Goal: Information Seeking & Learning: Learn about a topic

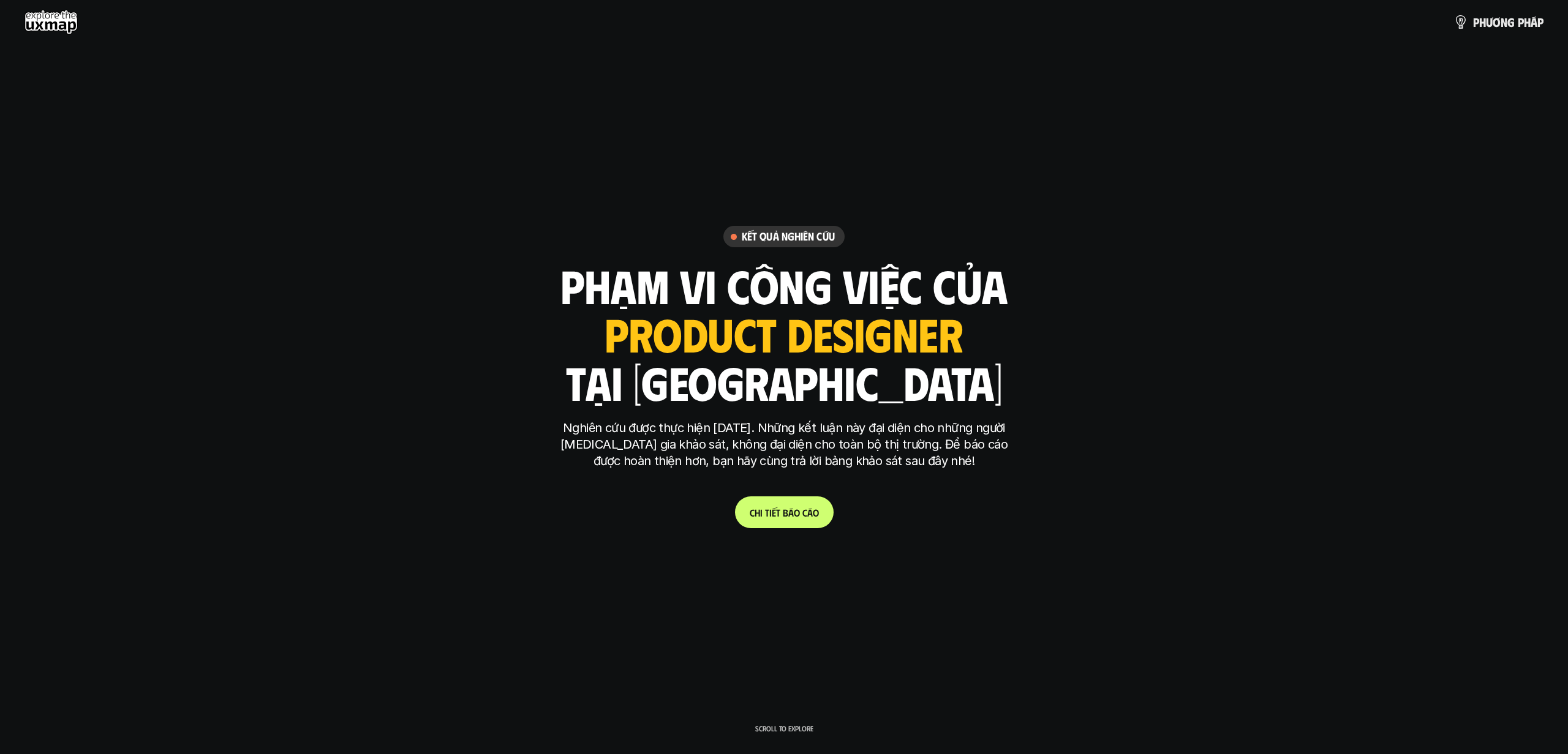
drag, startPoint x: 738, startPoint y: 346, endPoint x: 788, endPoint y: 350, distance: 50.2
click at [738, 346] on div "ui designer ui/ux designer product designer UX designer ui designer" at bounding box center [784, 333] width 358 height 50
drag, startPoint x: 911, startPoint y: 350, endPoint x: 901, endPoint y: 373, distance: 25.1
click at [911, 350] on div "ui designer ui/ux designer product designer UX designer ui designer" at bounding box center [784, 333] width 358 height 50
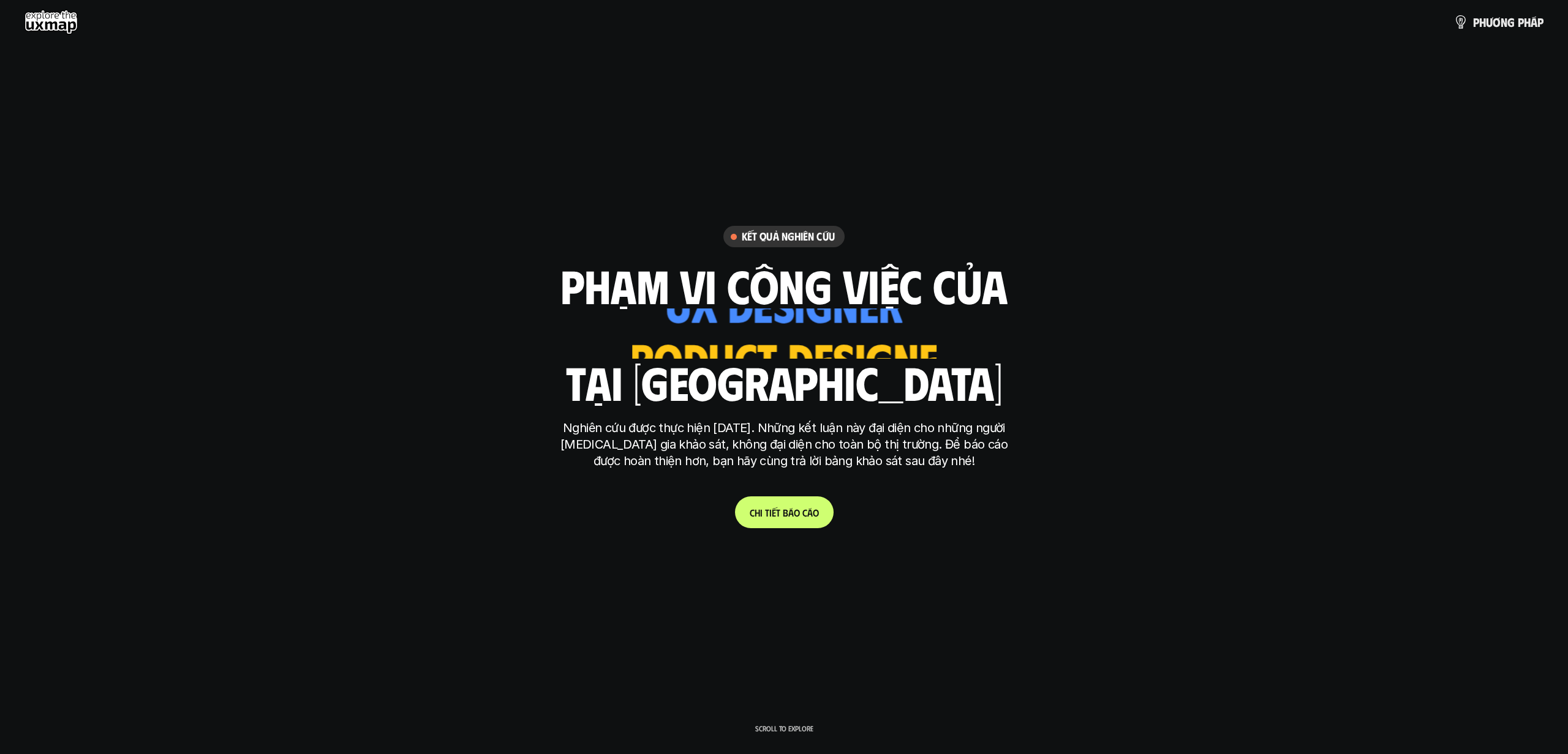
click at [882, 387] on h1 "tại [GEOGRAPHIC_DATA]" at bounding box center [784, 382] width 437 height 52
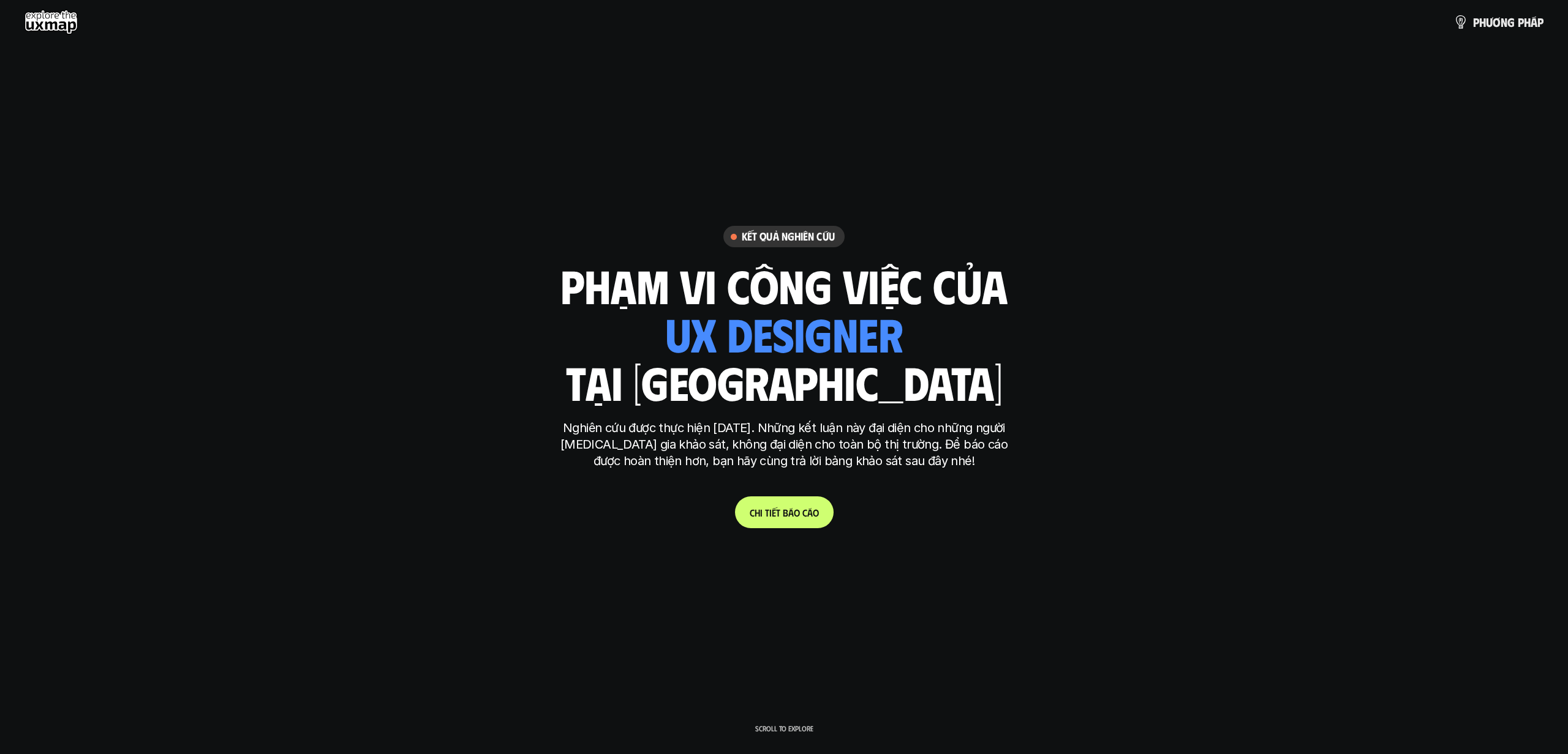
click at [823, 450] on p "Nghiên cứu được thực hiện [DATE]. Những kết luận này đại diện cho những người […" at bounding box center [784, 445] width 459 height 49
click at [778, 515] on p "C h i t i ế t b á o c á o" at bounding box center [784, 512] width 69 height 12
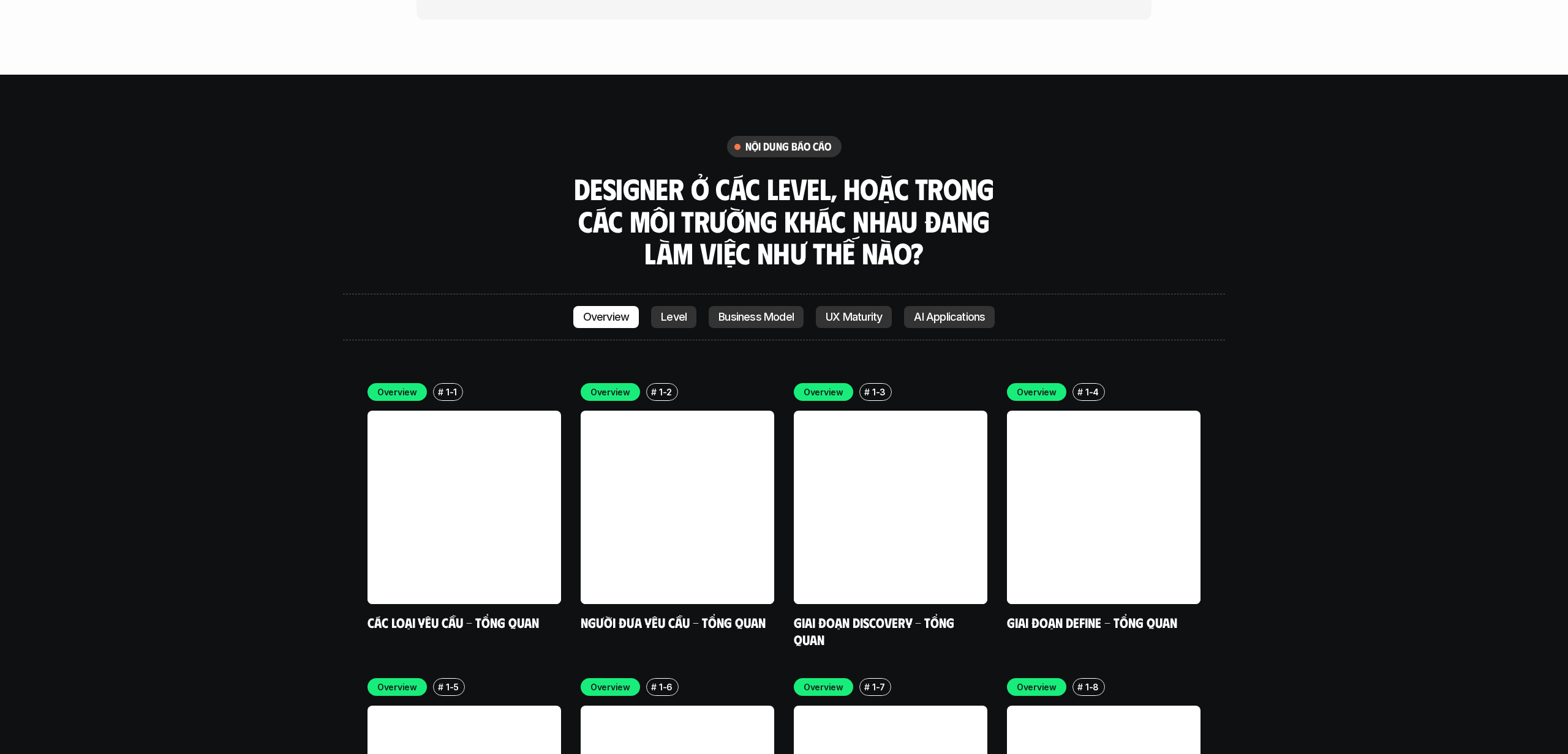
click at [671, 311] on p "Level" at bounding box center [674, 317] width 25 height 12
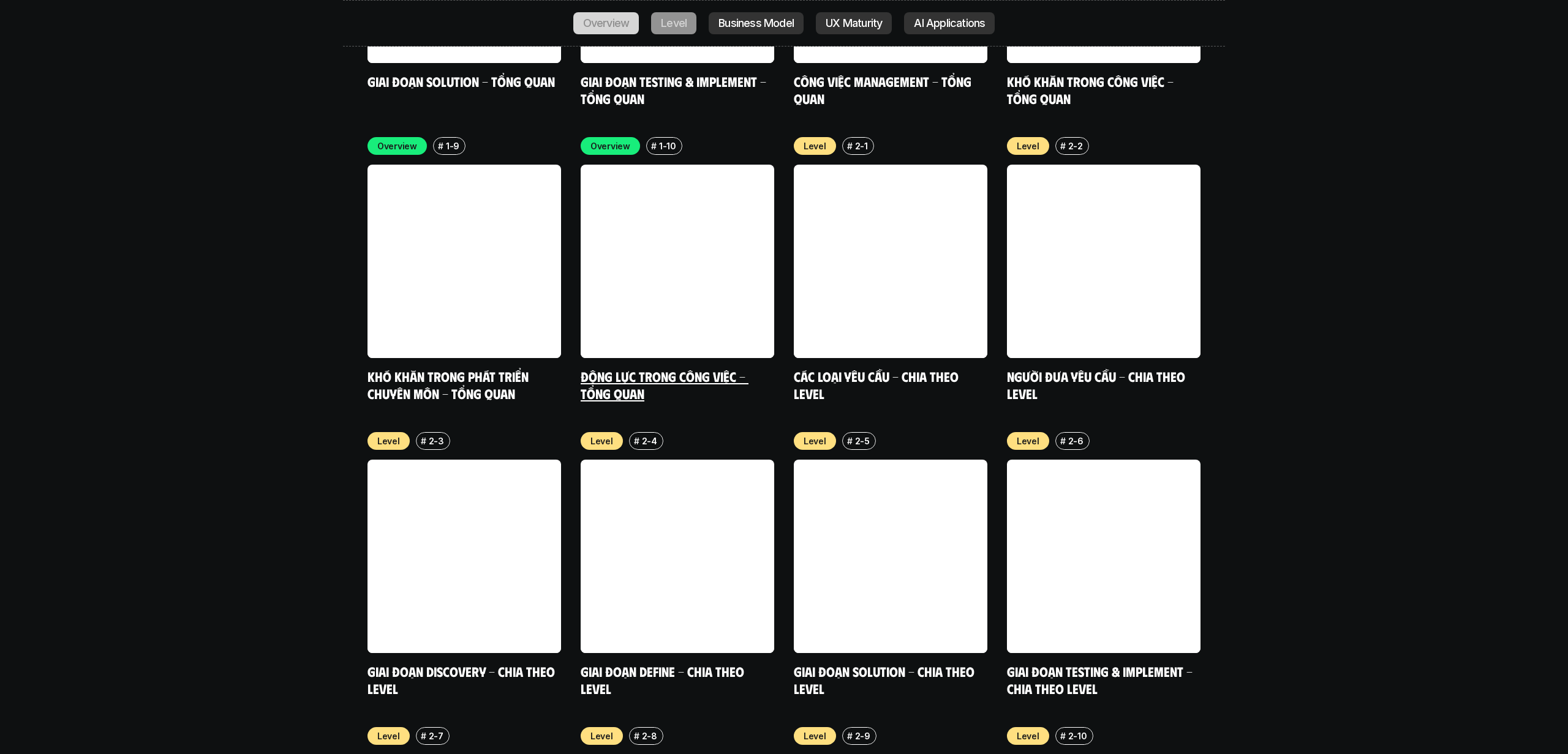
scroll to position [4361, 0]
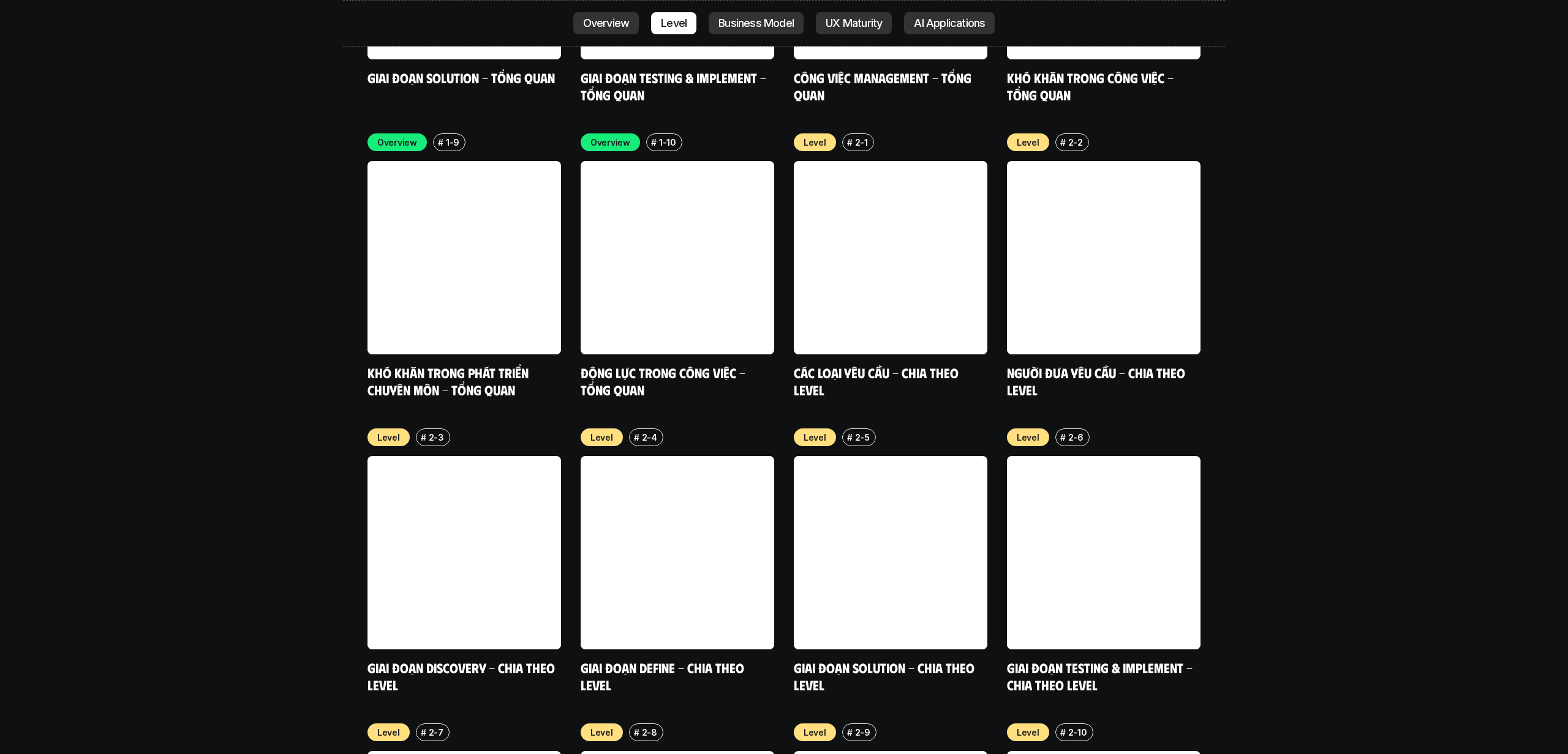
click at [749, 19] on p "Business Model" at bounding box center [756, 23] width 76 height 12
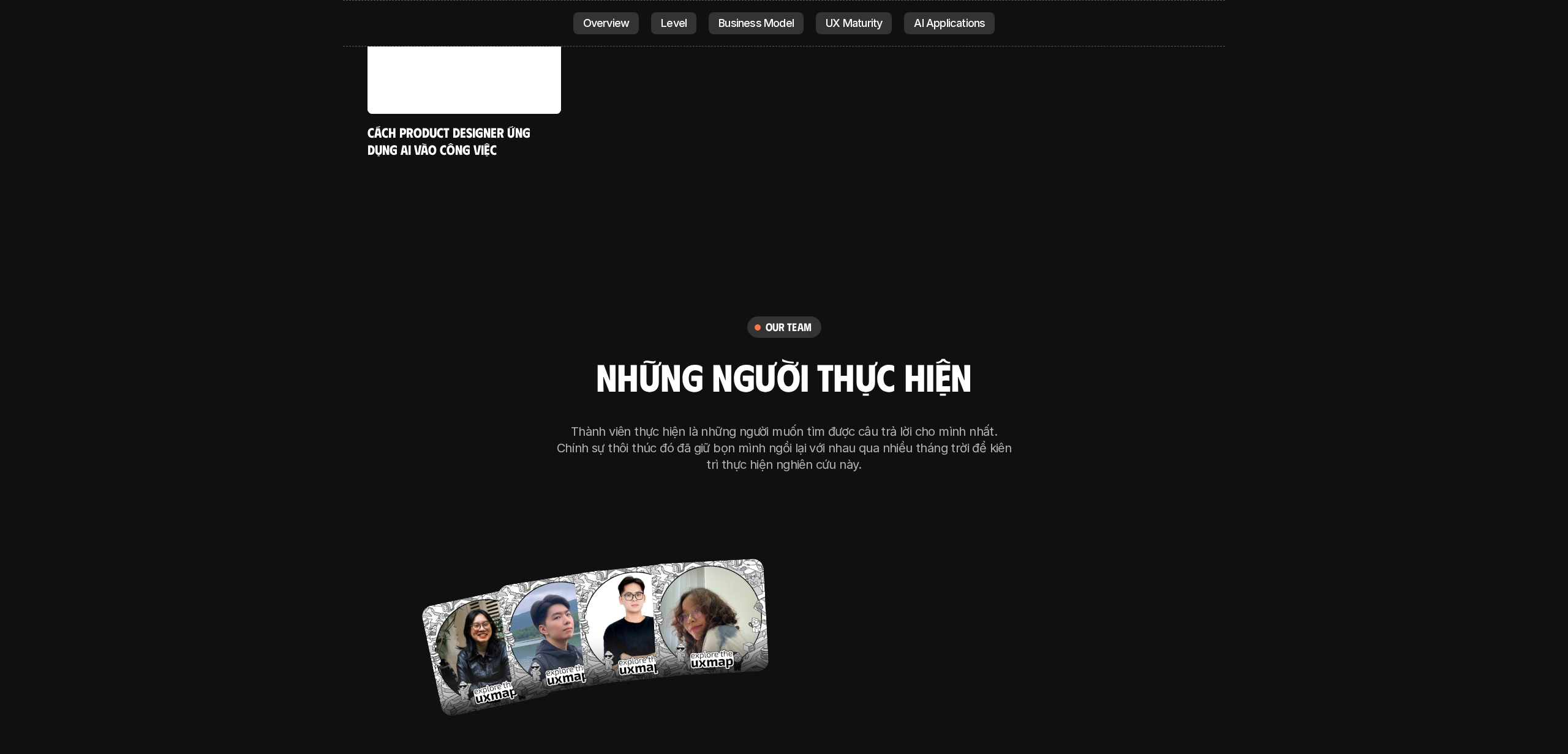
scroll to position [7055, 0]
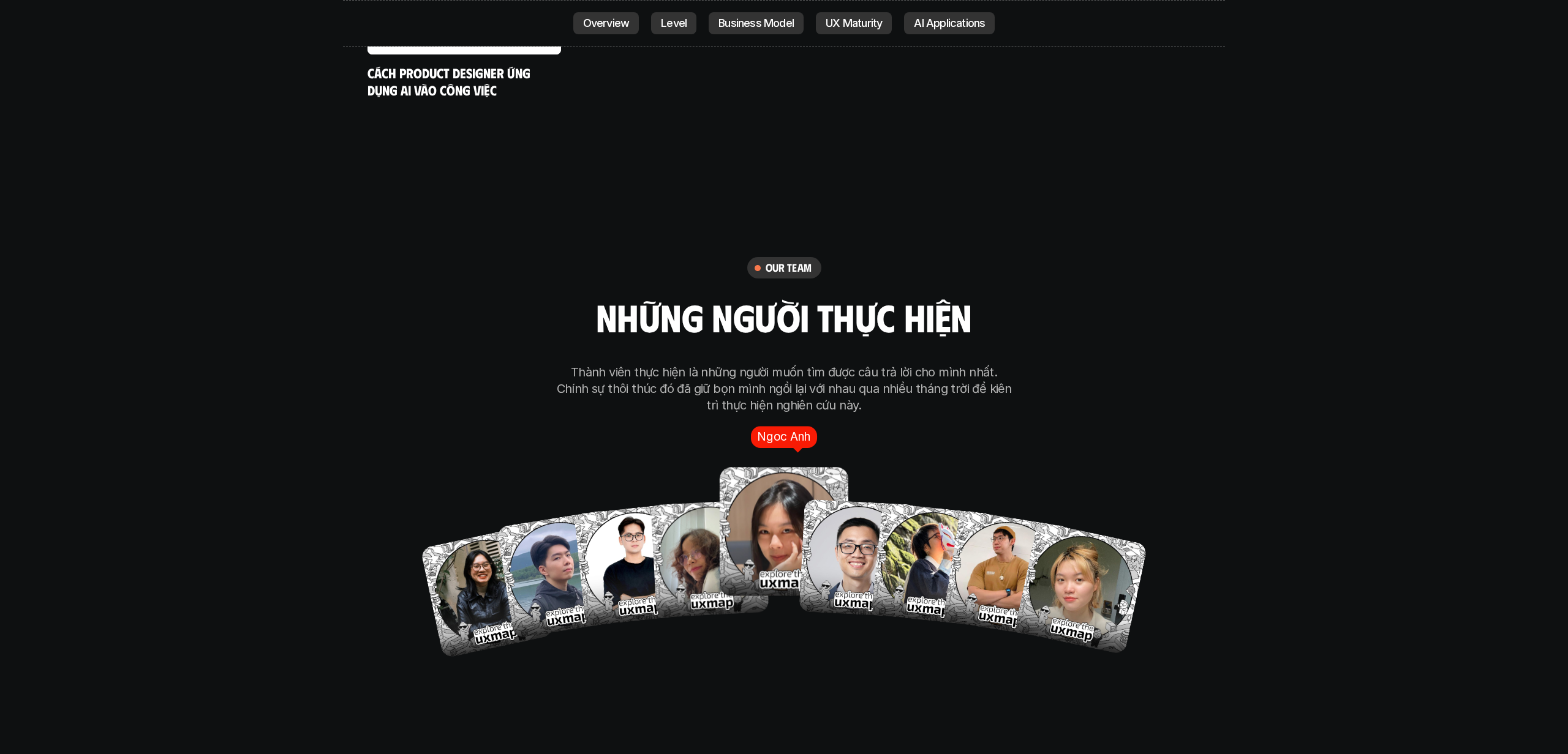
click at [754, 486] on img at bounding box center [784, 532] width 129 height 129
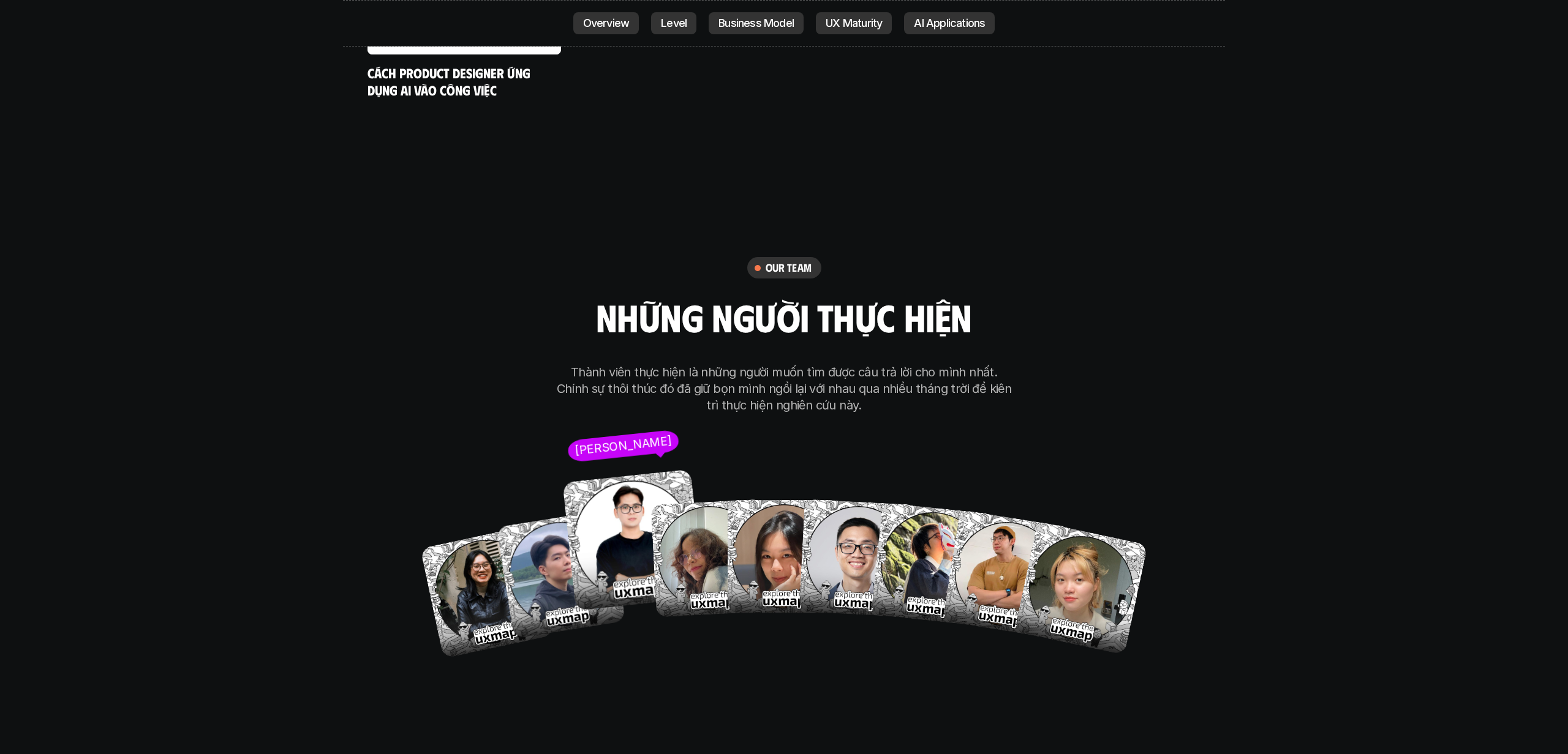
click at [606, 499] on img at bounding box center [633, 540] width 142 height 142
click at [614, 492] on img at bounding box center [633, 540] width 142 height 142
click at [621, 469] on img at bounding box center [633, 540] width 142 height 142
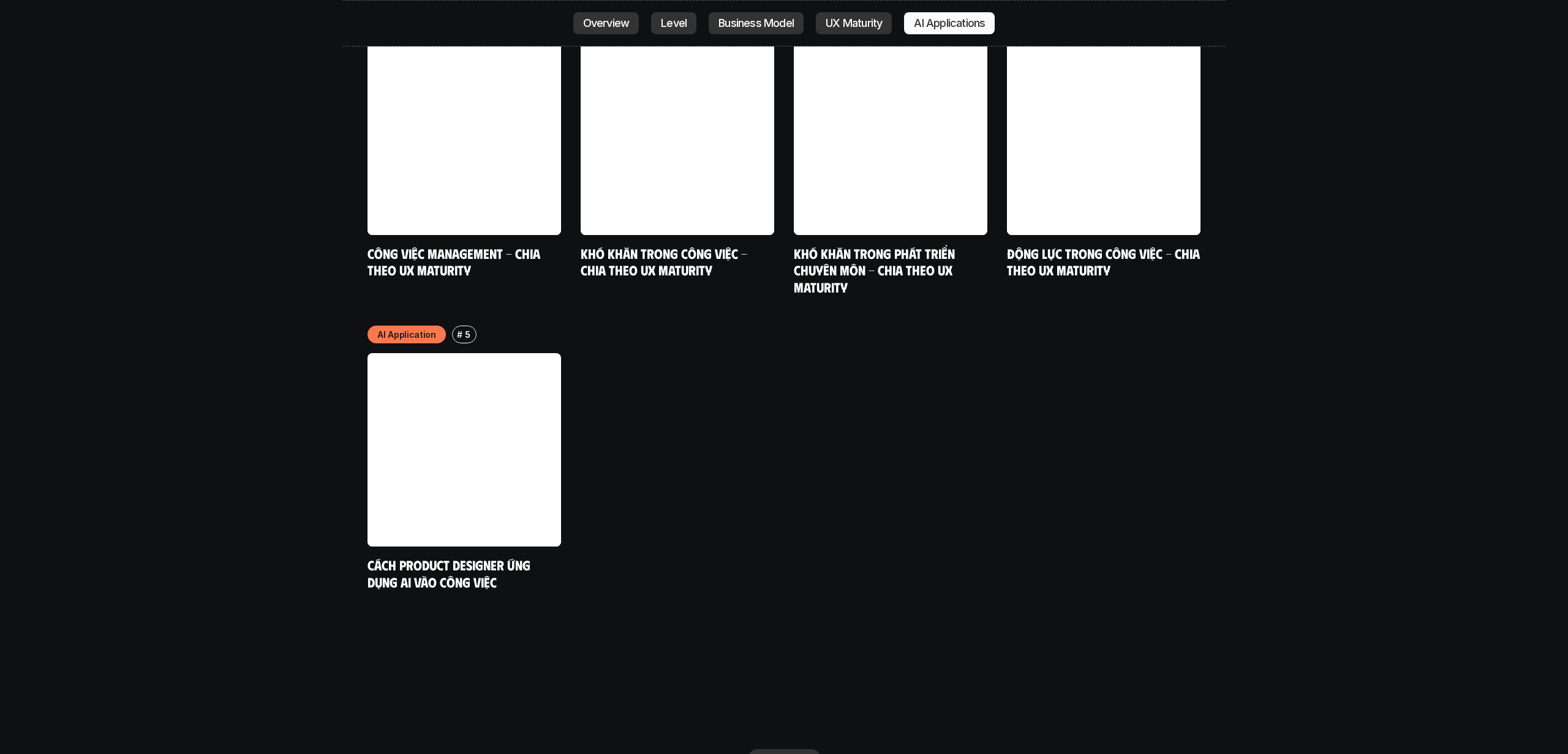
scroll to position [6423, 0]
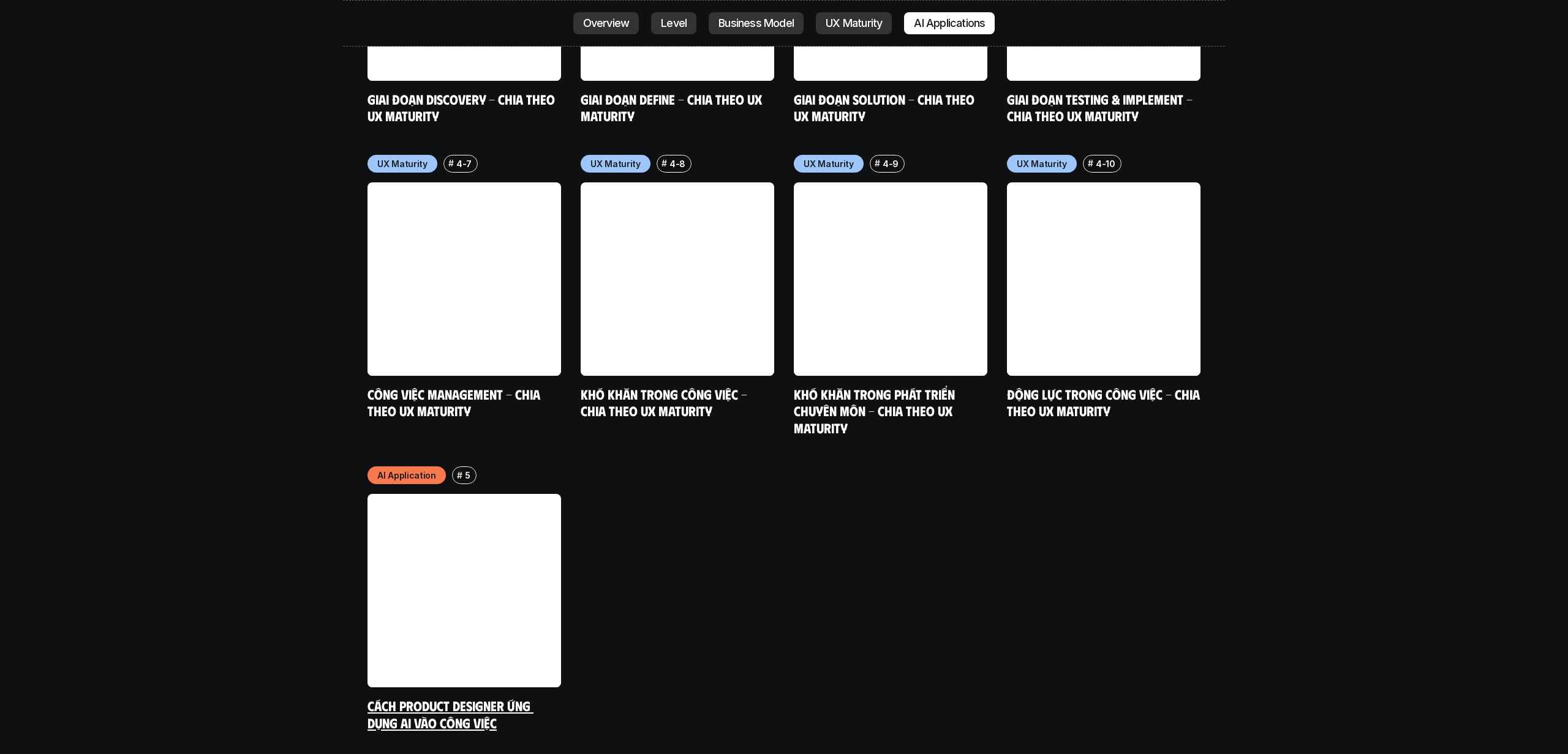
click at [529, 494] on link at bounding box center [464, 590] width 193 height 193
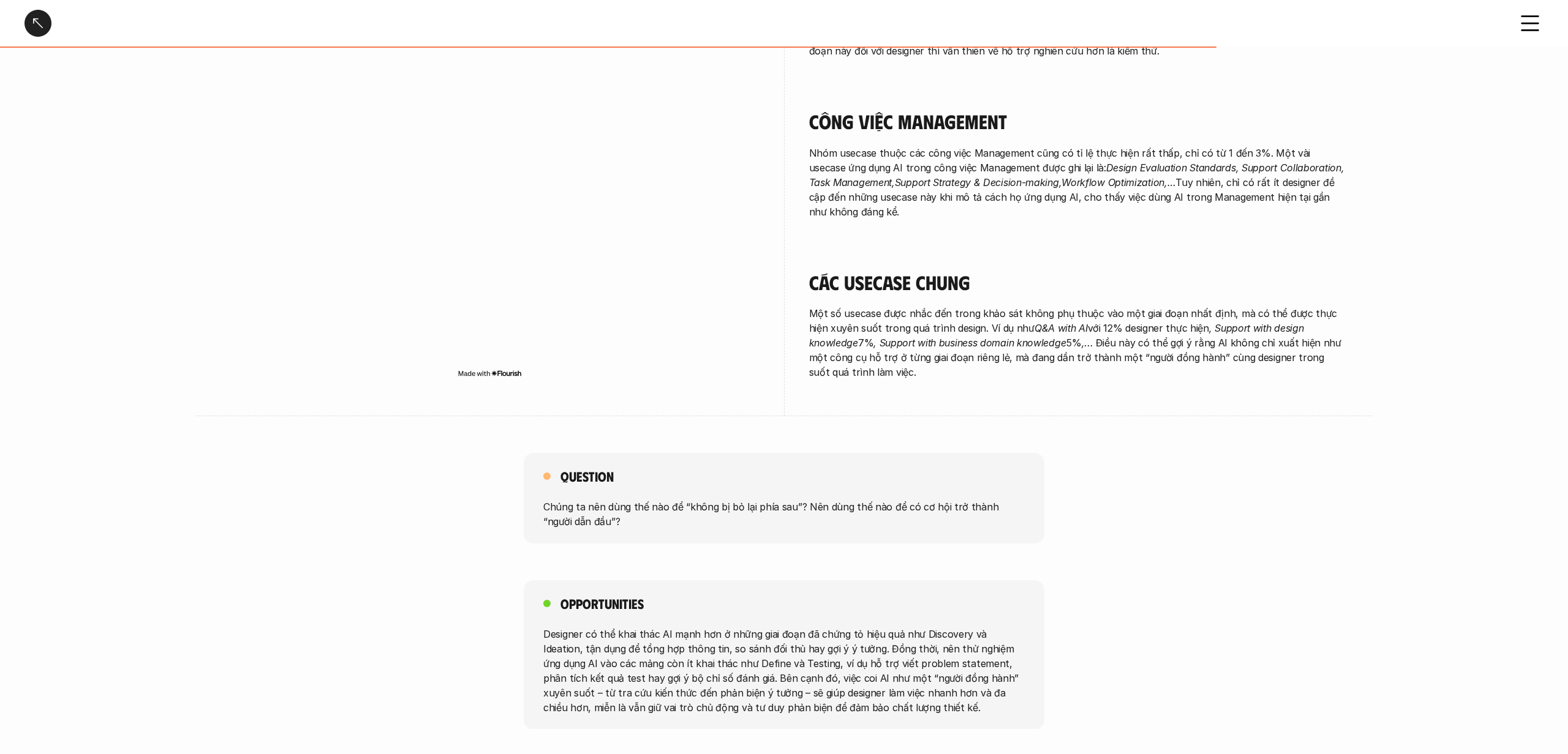
scroll to position [1937, 0]
click at [608, 643] on p "Designer có thể khai thác AI mạnh hơn ở những giai đoạn đã chứng tỏ hiệu quả nh…" at bounding box center [784, 670] width 481 height 88
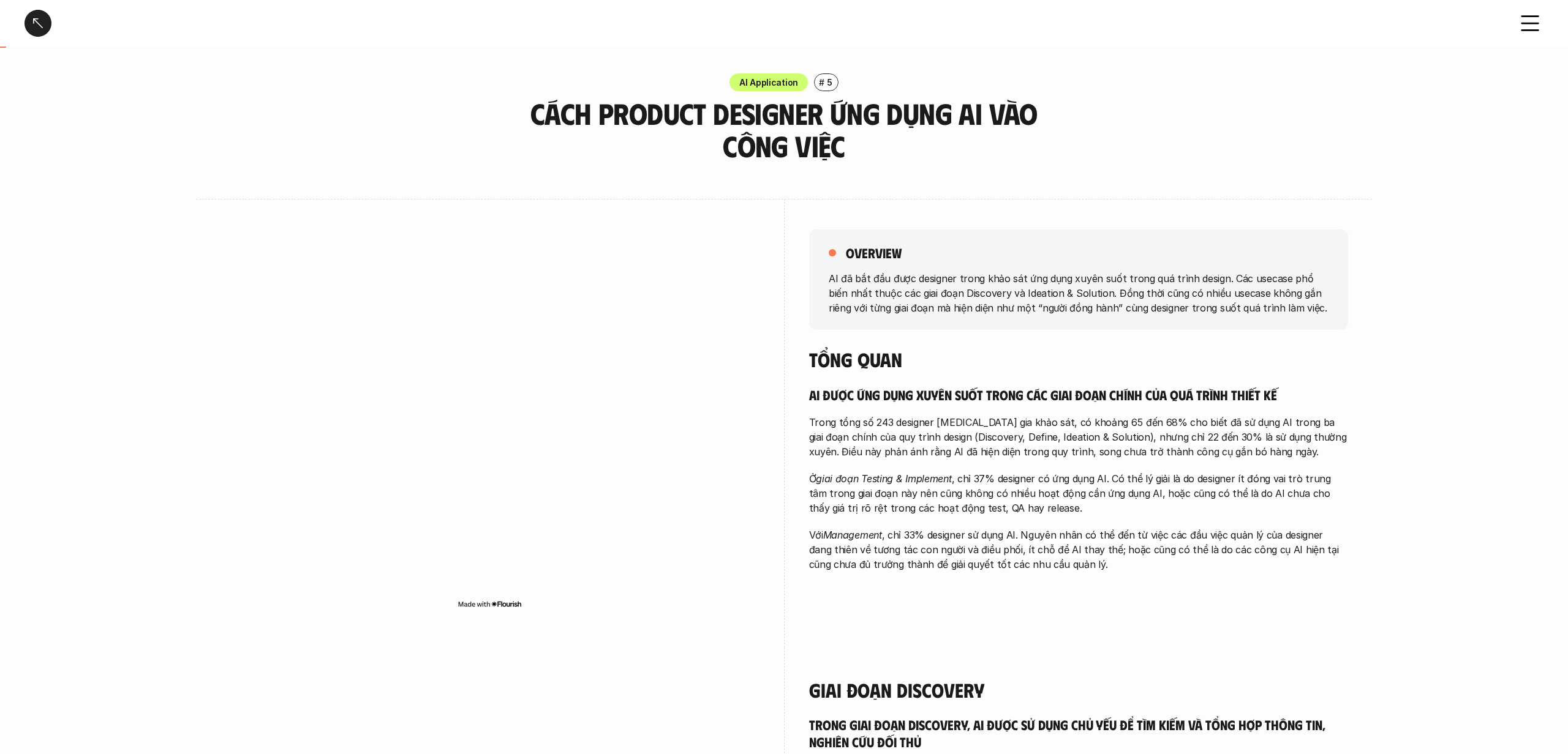
scroll to position [0, 0]
click at [29, 15] on div at bounding box center [38, 23] width 27 height 27
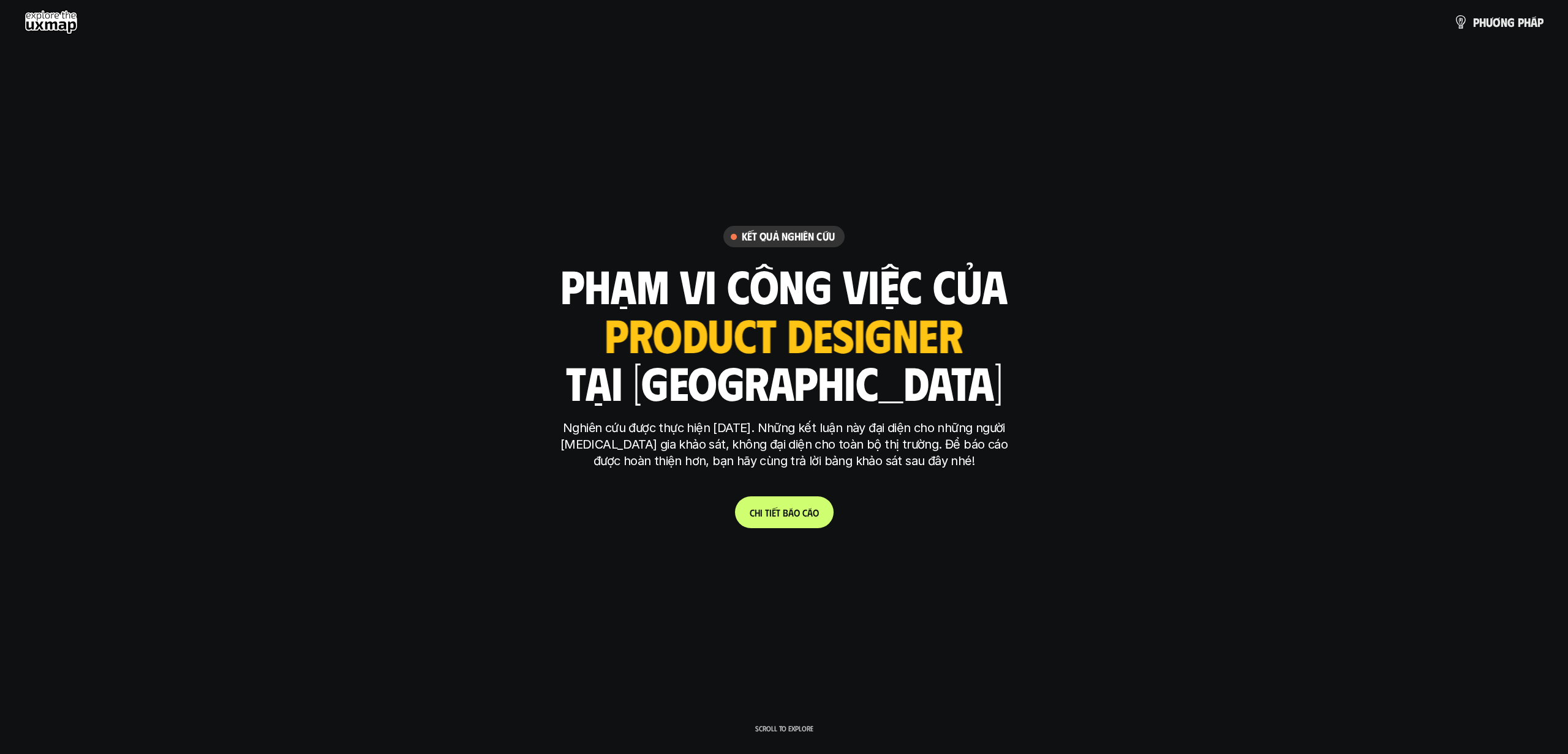
click at [772, 230] on h6 "Kết quả nghiên cứu" at bounding box center [788, 237] width 93 height 14
click at [733, 324] on div "ui designer ui/ux designer product designer UX designer ui designer" at bounding box center [784, 333] width 358 height 50
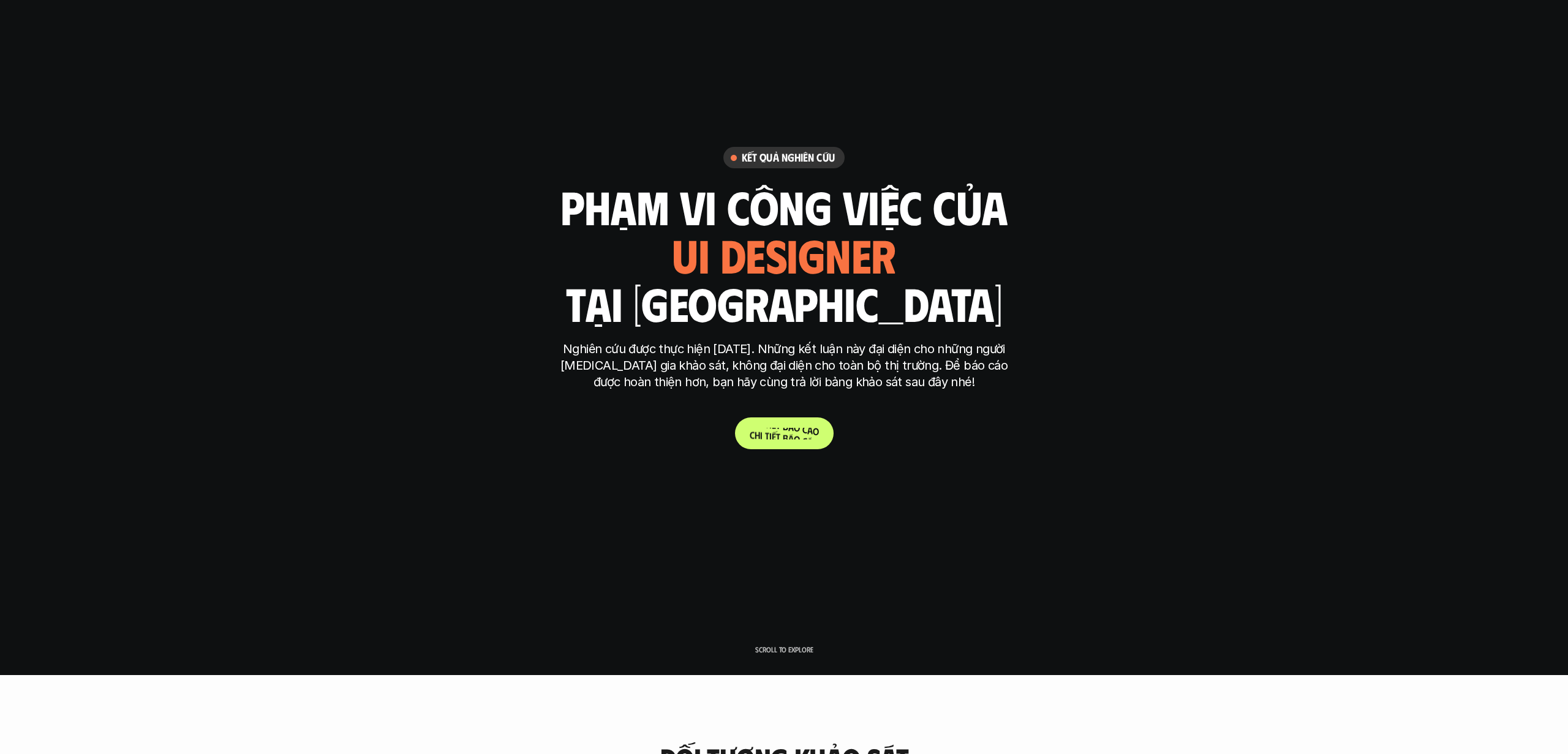
click at [792, 439] on p "C h i t i ế t b á o c á o" at bounding box center [784, 433] width 69 height 12
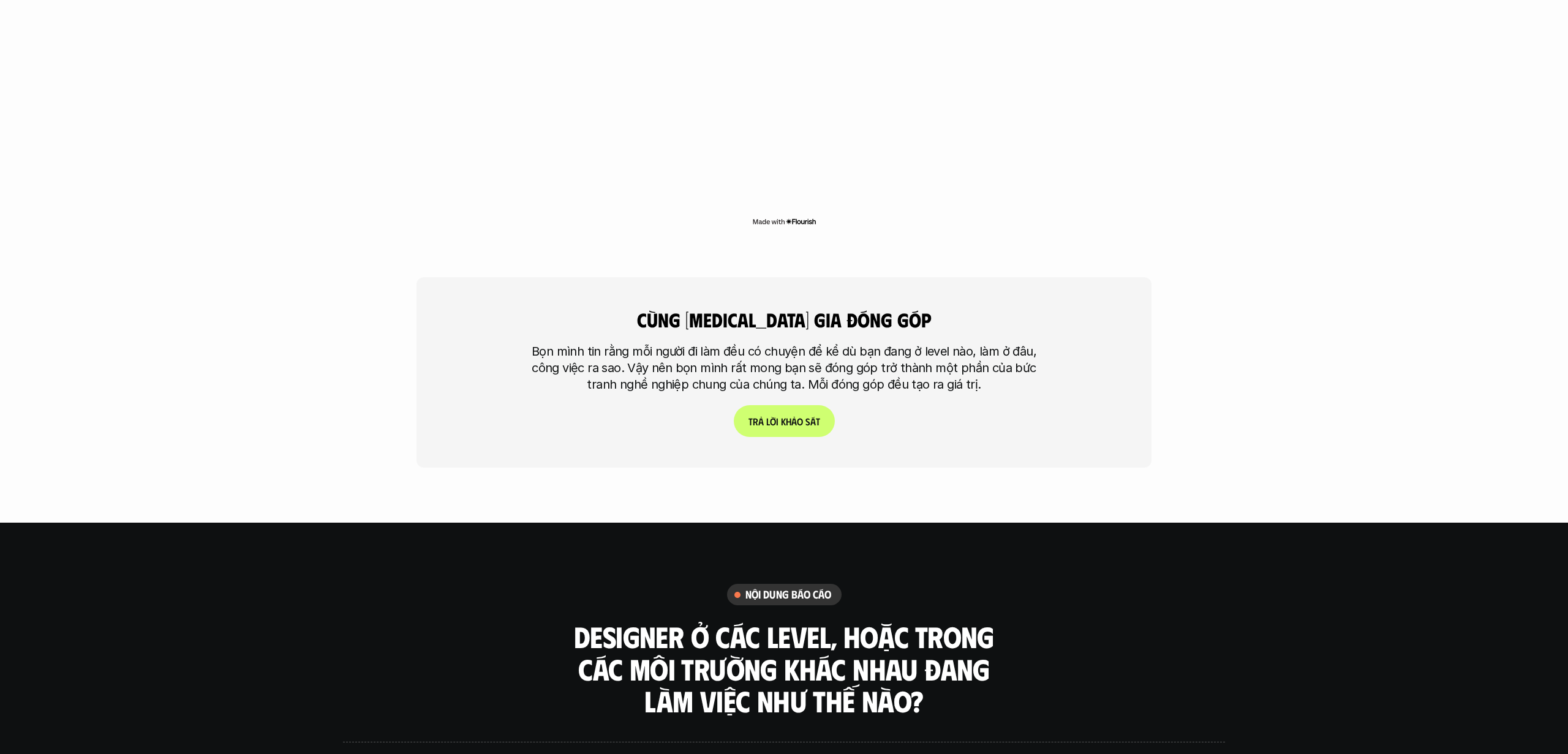
scroll to position [3521, 0]
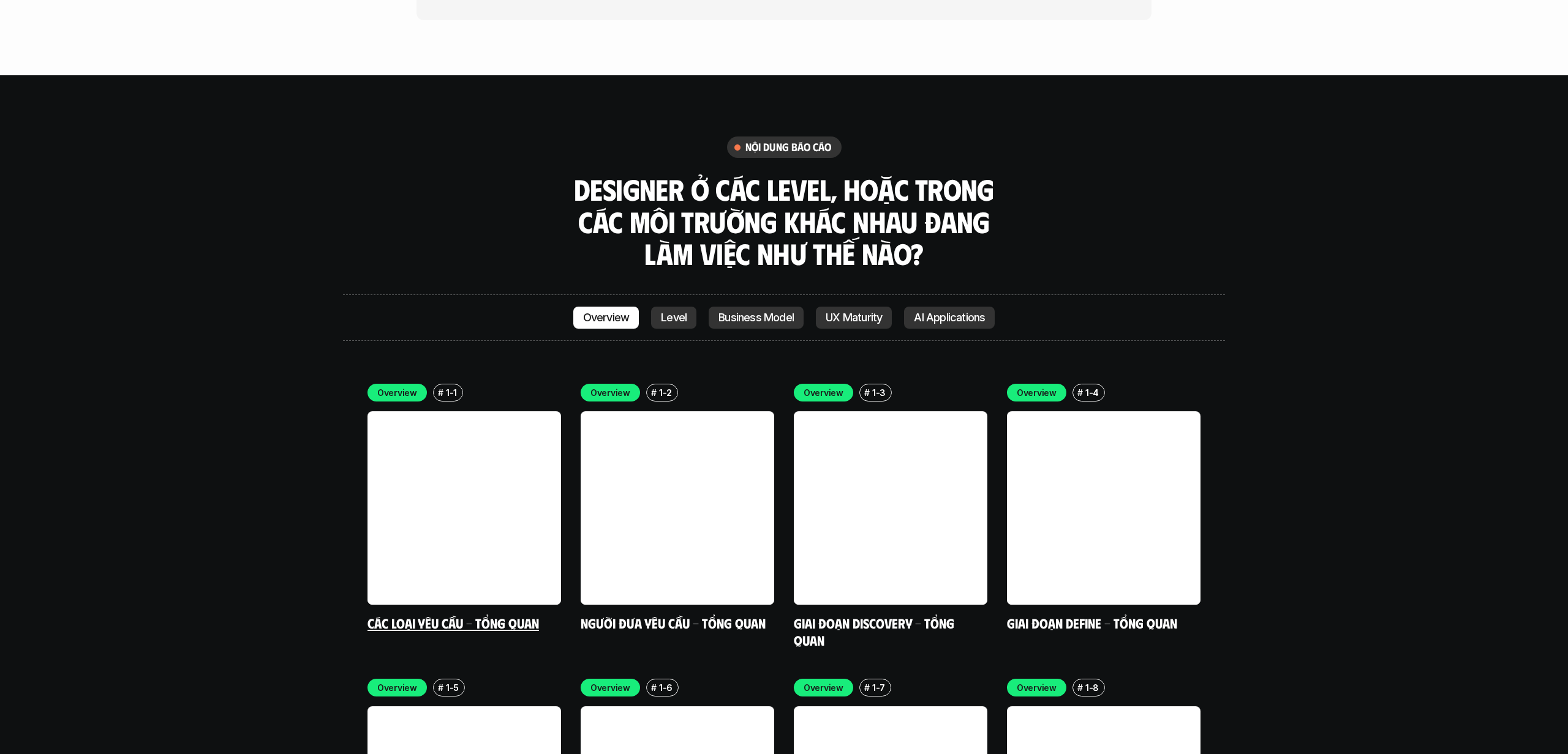
click at [525, 412] on link at bounding box center [464, 507] width 193 height 193
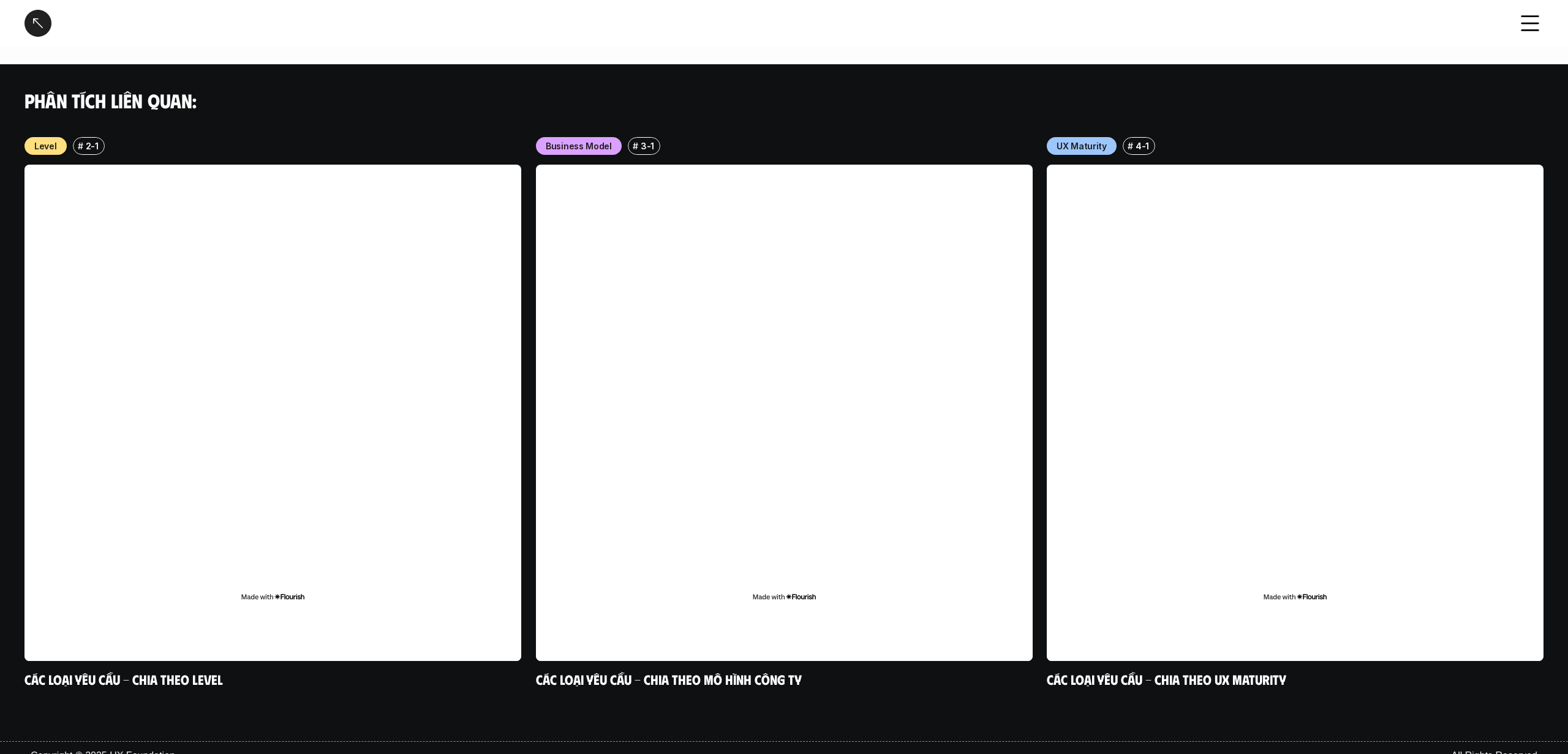
scroll to position [1163, 0]
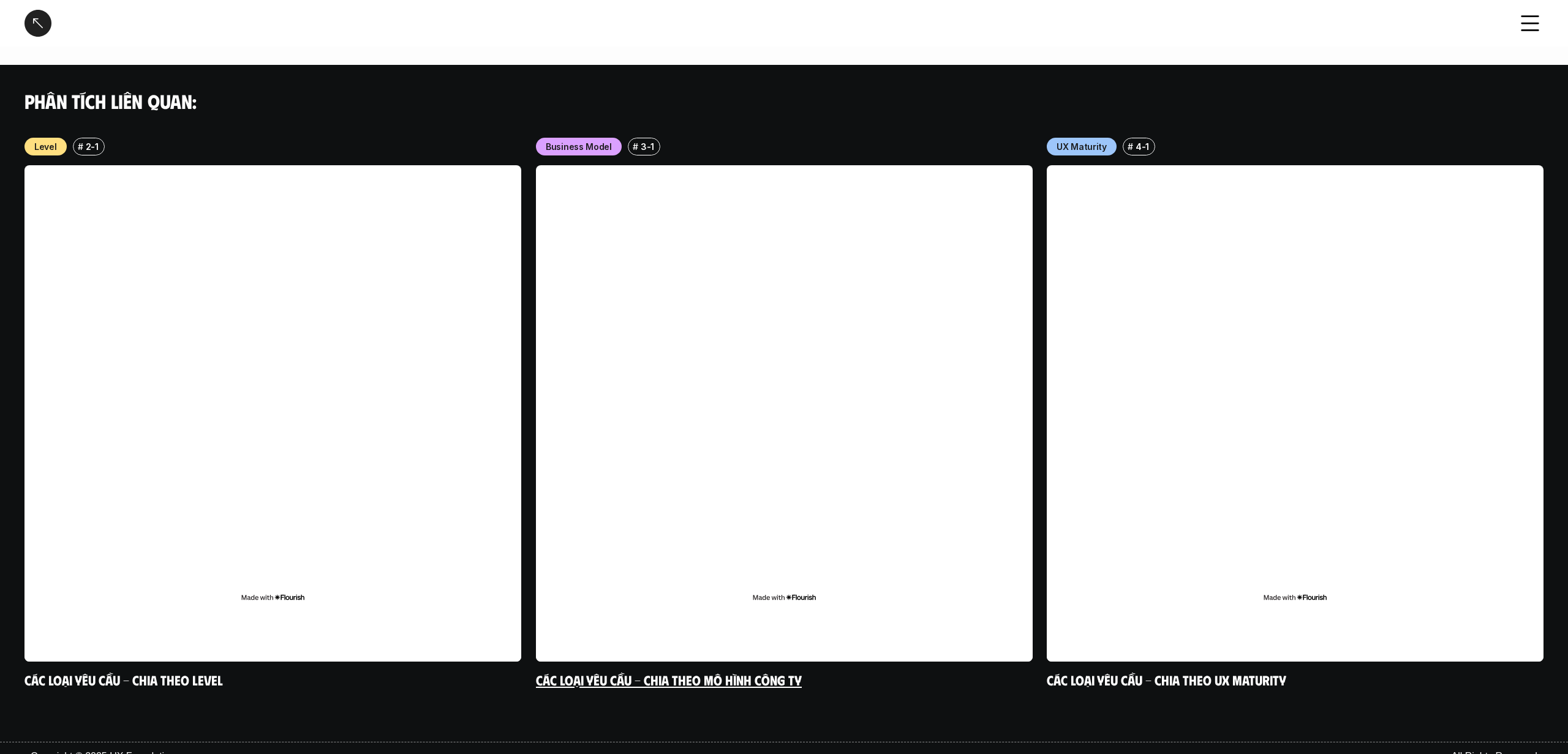
click at [901, 600] on link at bounding box center [784, 414] width 496 height 496
